Goal: Entertainment & Leisure: Consume media (video, audio)

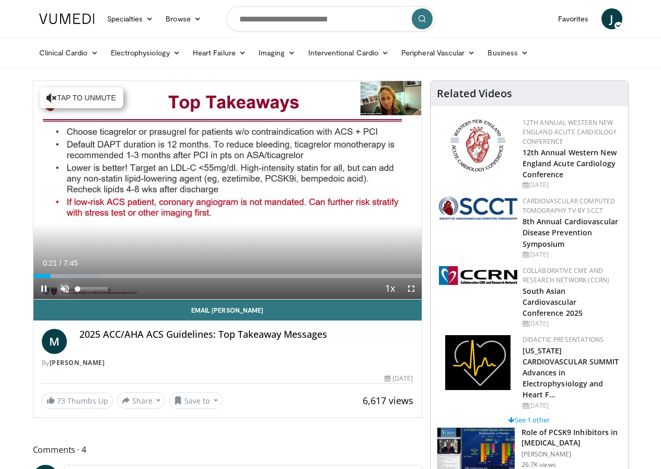
click at [54, 299] on span "Video Player" at bounding box center [64, 288] width 21 height 21
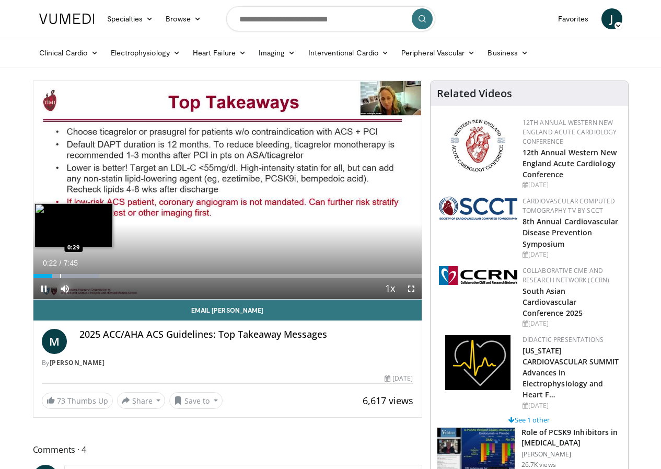
click at [60, 278] on div "Progress Bar" at bounding box center [60, 276] width 1 height 4
click at [52, 296] on div "10 seconds Tap to unmute" at bounding box center [227, 190] width 388 height 218
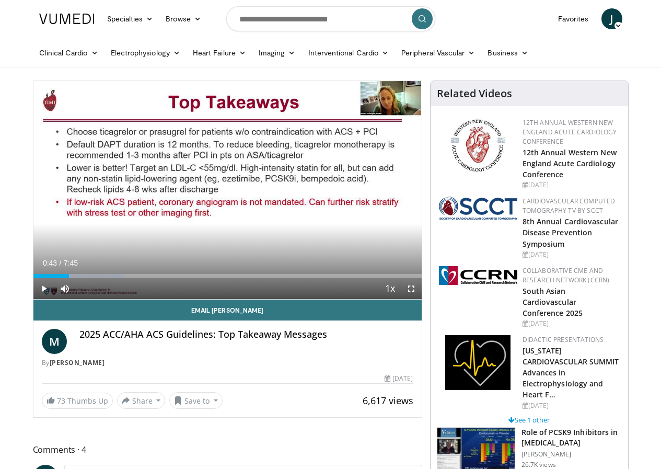
click at [61, 298] on div "Current Time 0:43 / Duration 7:45 Play Skip Backward Skip Forward Mute 7% Loade…" at bounding box center [227, 288] width 388 height 21
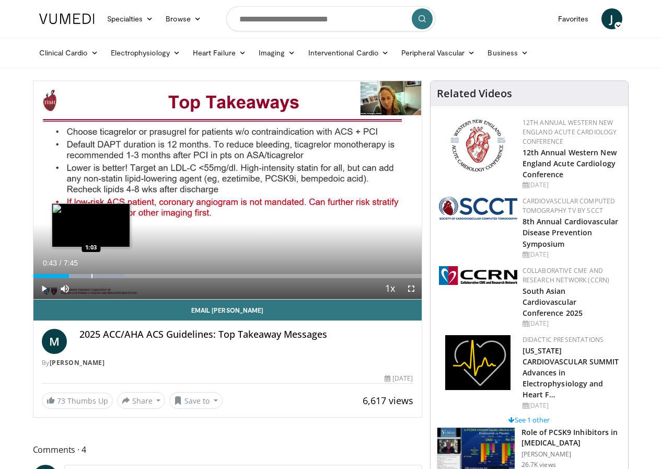
click at [91, 278] on div "Progress Bar" at bounding box center [91, 276] width 1 height 4
click at [103, 278] on div "Progress Bar" at bounding box center [103, 276] width 1 height 4
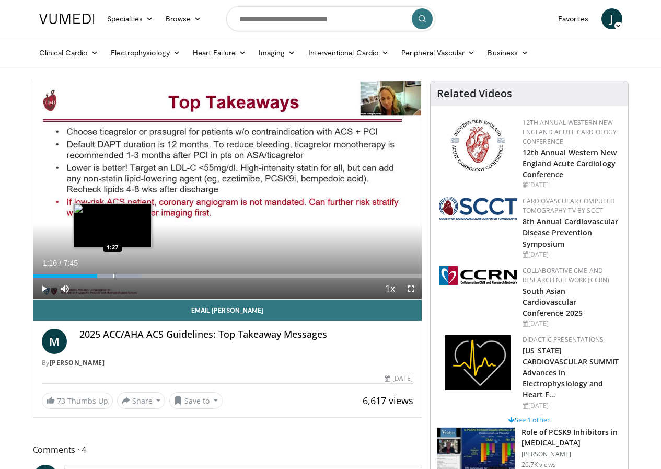
click at [113, 278] on div "Progress Bar" at bounding box center [113, 276] width 1 height 4
click at [121, 278] on div "Progress Bar" at bounding box center [121, 276] width 1 height 4
click at [131, 278] on div "Progress Bar" at bounding box center [131, 276] width 1 height 4
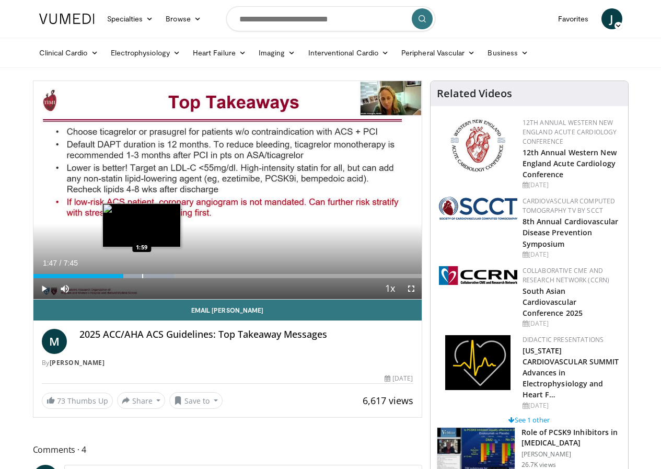
click at [142, 278] on div "Progress Bar" at bounding box center [142, 276] width 1 height 4
click at [157, 278] on div "Progress Bar" at bounding box center [157, 276] width 1 height 4
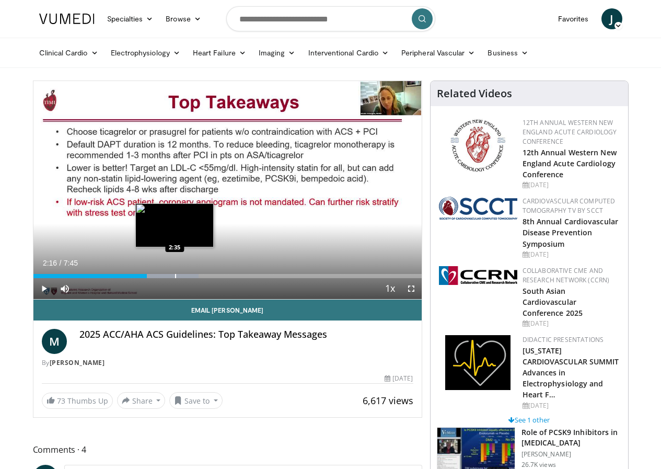
click at [175, 278] on div "Progress Bar" at bounding box center [175, 276] width 1 height 4
click at [186, 278] on div "Progress Bar" at bounding box center [186, 276] width 1 height 4
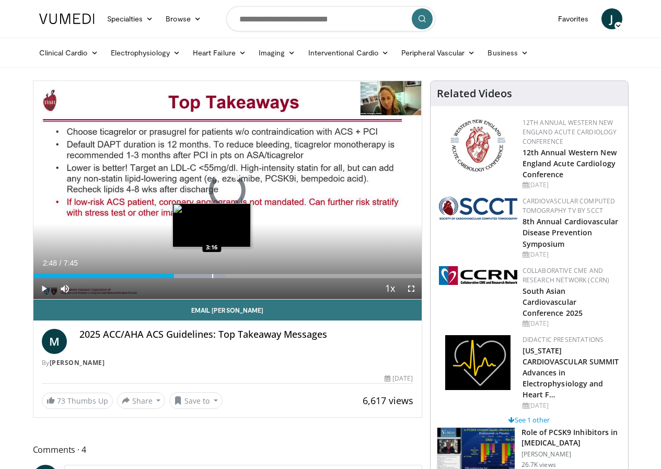
click at [185, 278] on div "Loaded : 49.44% 2:48 3:16" at bounding box center [227, 273] width 388 height 10
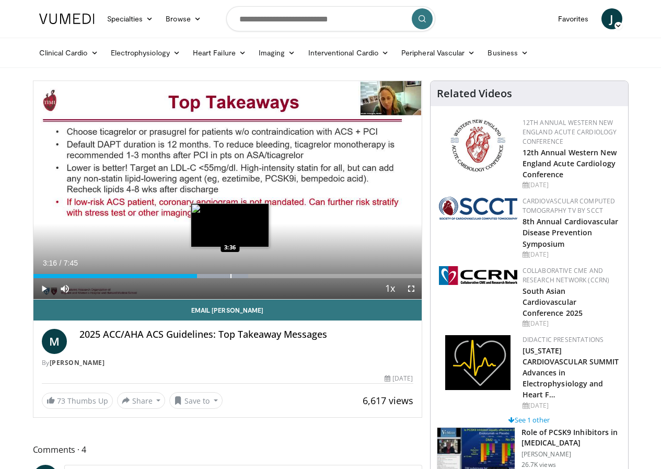
click at [230, 278] on div "Progress Bar" at bounding box center [230, 276] width 1 height 4
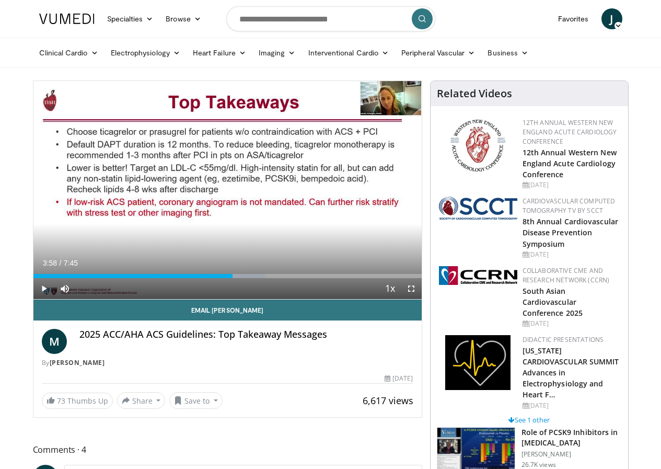
drag, startPoint x: 224, startPoint y: 296, endPoint x: 291, endPoint y: 306, distance: 68.0
click at [0, 0] on div "Progress Bar" at bounding box center [0, 0] width 0 height 0
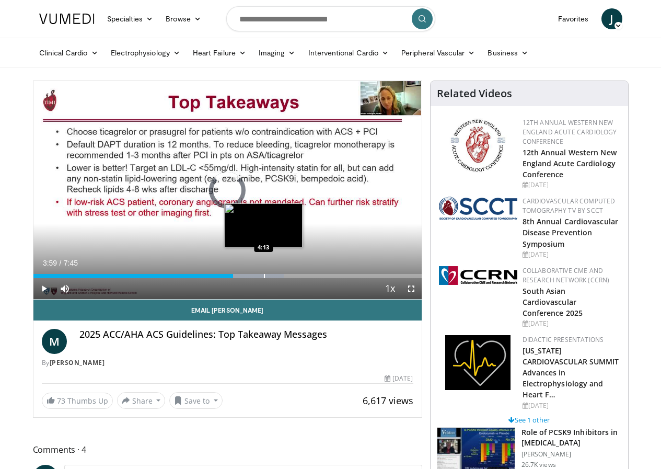
click at [264, 278] on div "Progress Bar" at bounding box center [264, 276] width 1 height 4
click at [284, 278] on div "Progress Bar" at bounding box center [284, 276] width 1 height 4
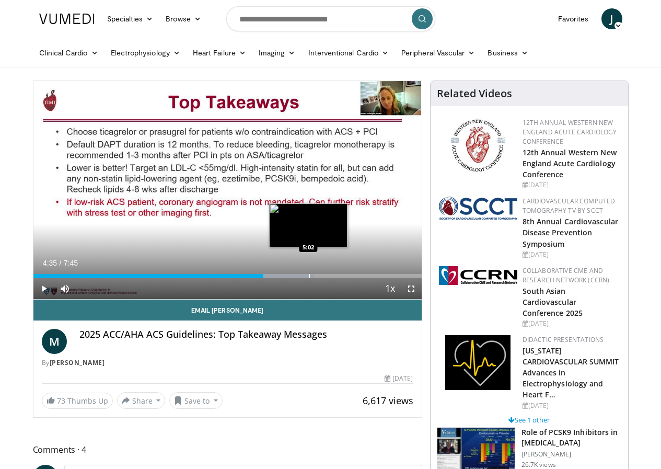
click at [309, 278] on div "Progress Bar" at bounding box center [309, 276] width 1 height 4
click at [323, 278] on div "Progress Bar" at bounding box center [323, 276] width 1 height 4
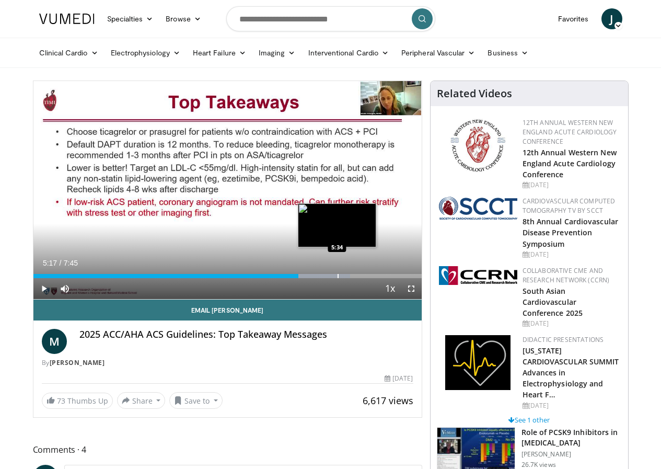
click at [311, 278] on div "Loaded : 81.68% 5:17 5:34" at bounding box center [227, 273] width 388 height 10
click at [362, 278] on div "Progress Bar" at bounding box center [362, 276] width 1 height 4
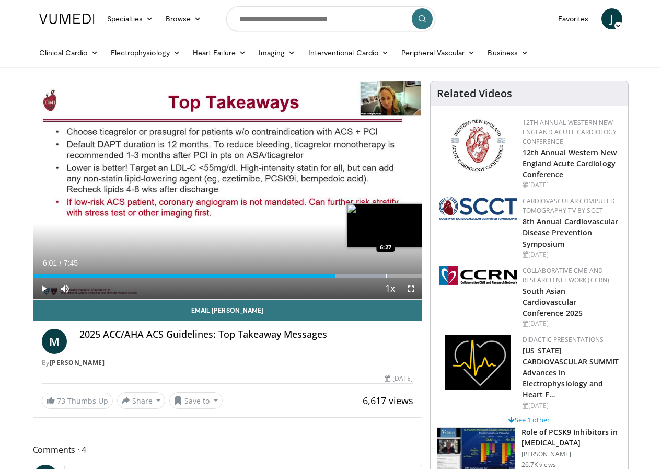
click at [359, 278] on div "Loaded : 91.67% 6:01 6:27" at bounding box center [227, 273] width 388 height 10
click at [405, 278] on div "Progress Bar" at bounding box center [405, 276] width 1 height 4
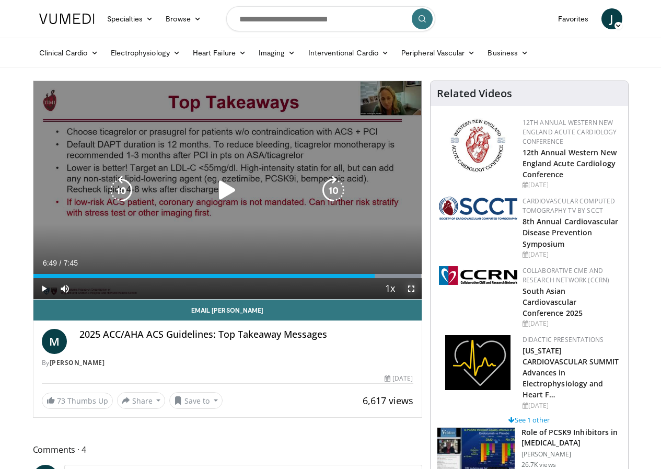
drag, startPoint x: 420, startPoint y: 307, endPoint x: 420, endPoint y: 353, distance: 46.0
click at [420, 299] on span "Video Player" at bounding box center [411, 288] width 21 height 21
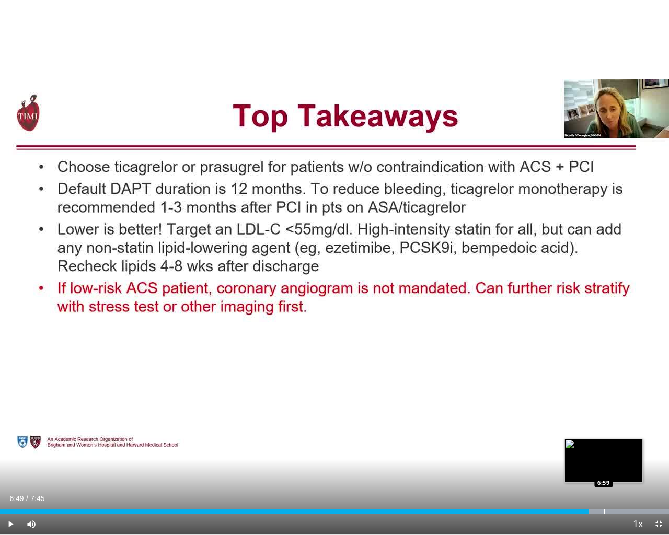
click at [603, 468] on div "Progress Bar" at bounding box center [607, 511] width 122 height 4
click at [625, 468] on div "Loaded : 100.00% 6:59 7:14" at bounding box center [334, 509] width 669 height 10
